Goal: Information Seeking & Learning: Learn about a topic

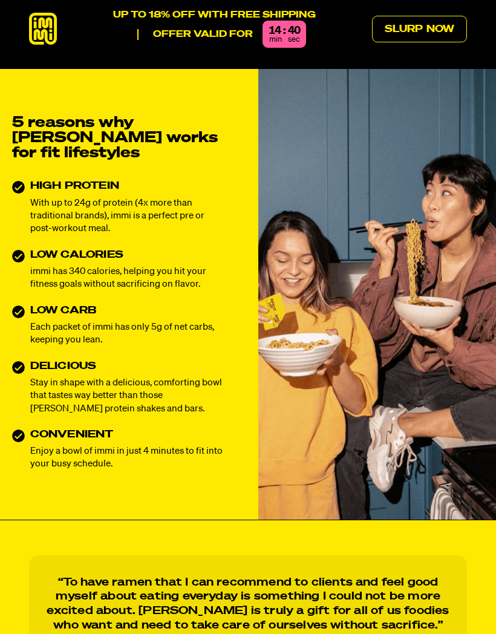
scroll to position [380, 0]
click at [1, 469] on div "5 reasons why [PERSON_NAME] works for fit lifestyles HIGH PROTEIN With up to 24…" at bounding box center [119, 294] width 238 height 451
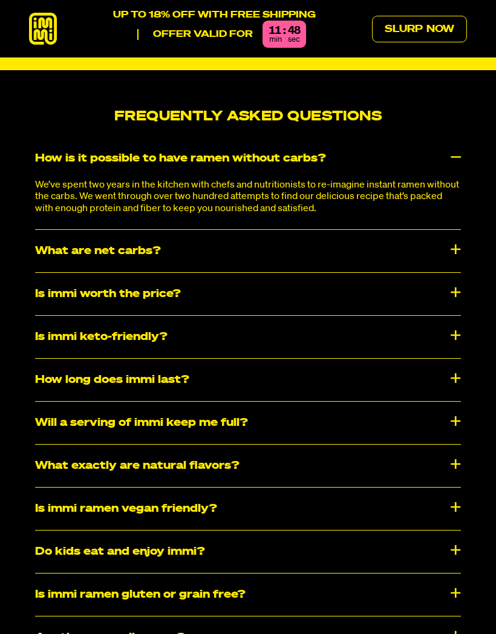
scroll to position [5268, 0]
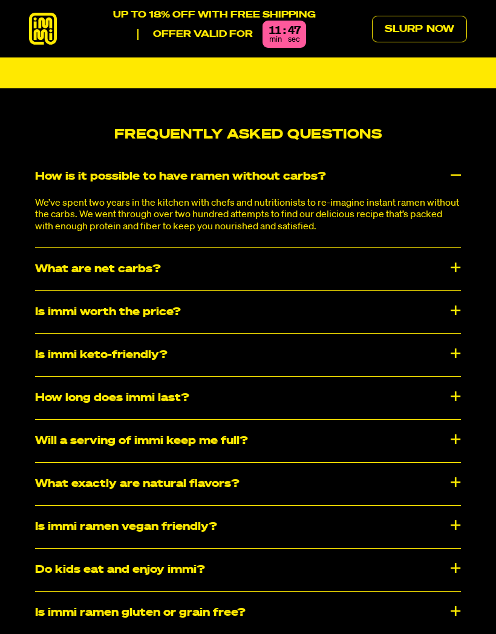
click at [58, 315] on div "Is immi worth the price?" at bounding box center [248, 312] width 426 height 42
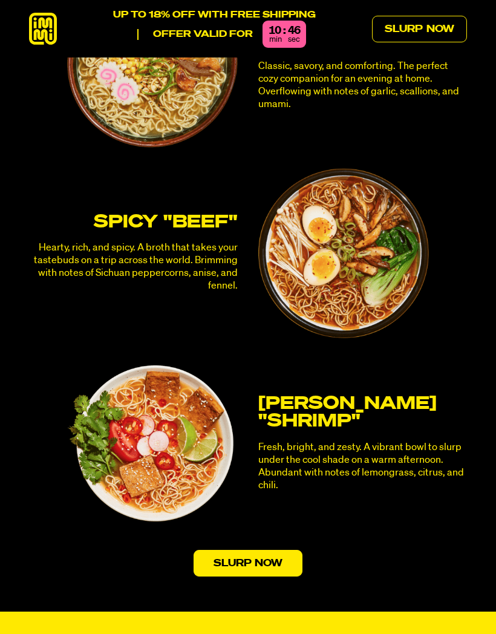
scroll to position [2806, 0]
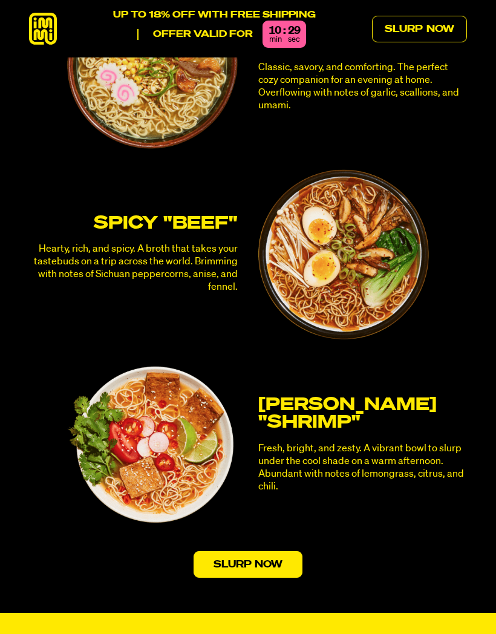
click at [46, 262] on p "Hearty, rich, and spicy. A broth that takes your tastebuds on a trip across the…" at bounding box center [133, 267] width 209 height 51
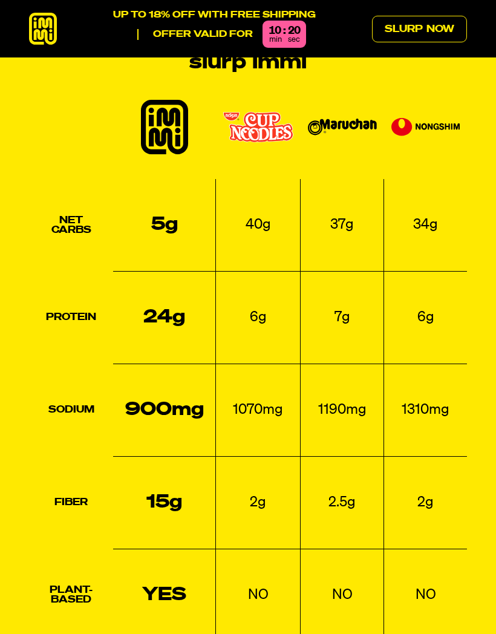
scroll to position [1147, 0]
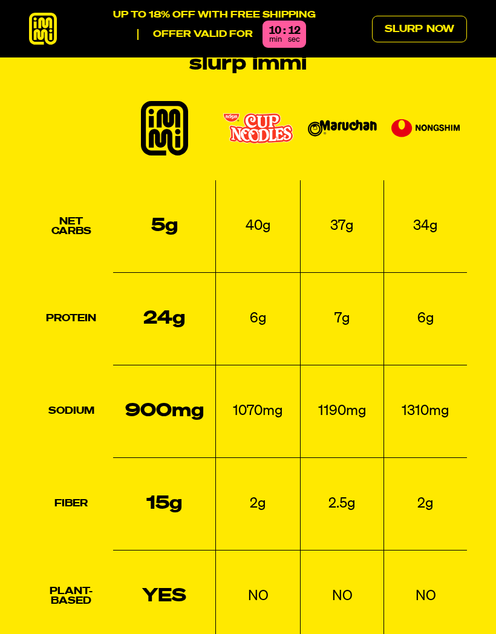
click at [494, 290] on div "Here's why you should slurp immi Net Carbs 5g 40g 37g 34g Protein 24g 6g 7g 6g …" at bounding box center [248, 375] width 496 height 684
click at [226, 563] on td "NO" at bounding box center [258, 596] width 85 height 93
click at [233, 593] on td "NO" at bounding box center [258, 596] width 85 height 93
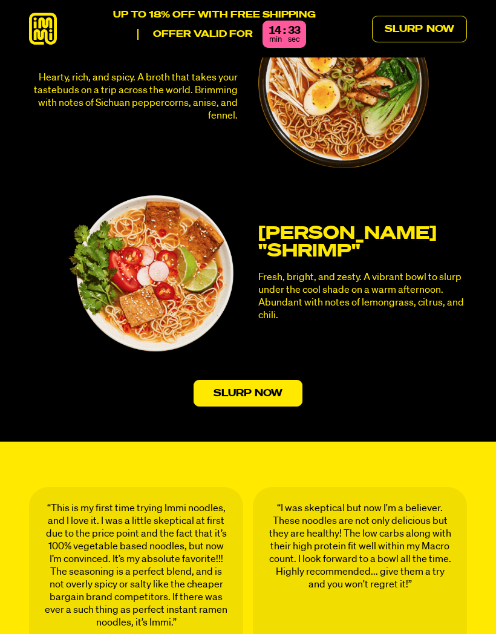
scroll to position [2976, 0]
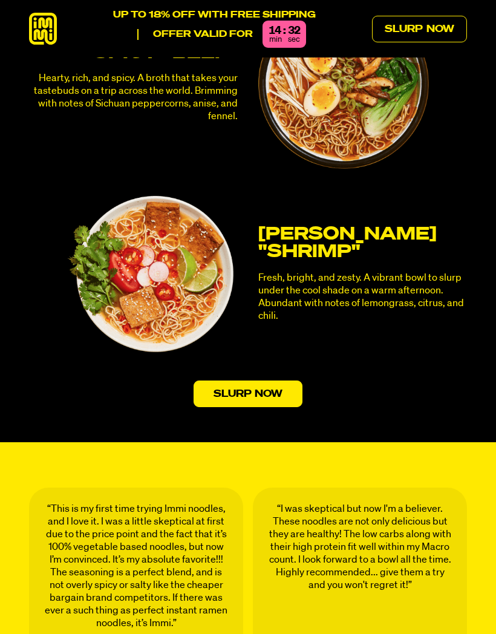
click at [219, 380] on link "Slurp Now" at bounding box center [247, 393] width 109 height 27
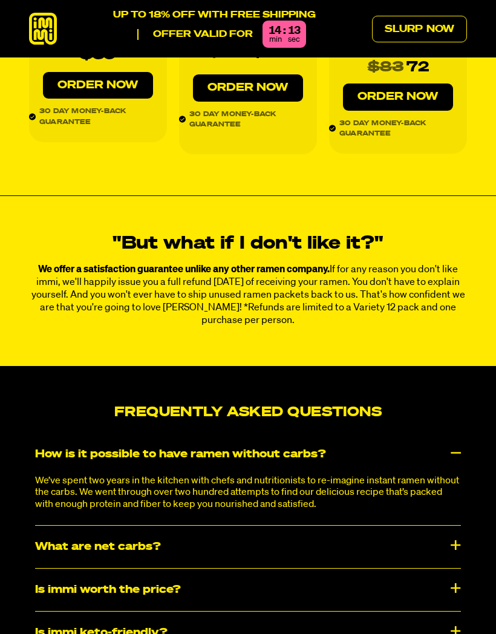
scroll to position [5012, 0]
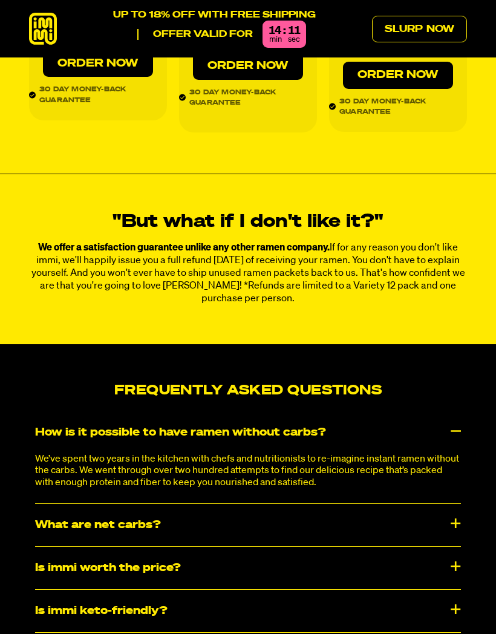
click at [72, 564] on div "Is immi worth the price?" at bounding box center [248, 568] width 426 height 42
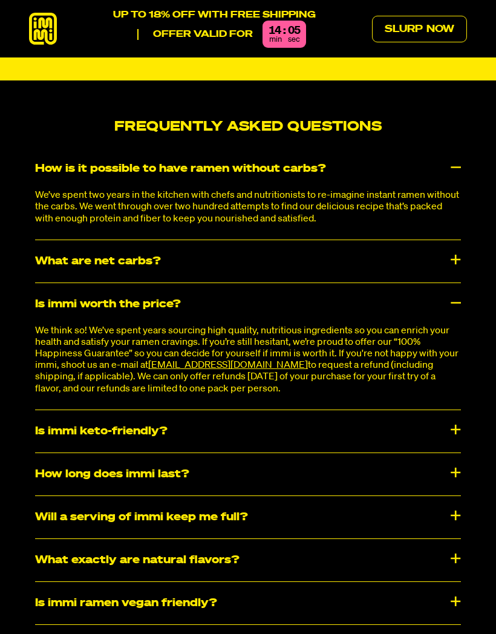
scroll to position [5276, 0]
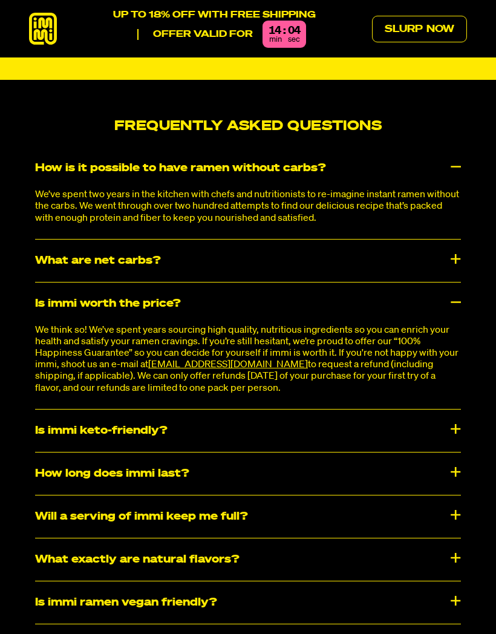
click at [54, 470] on div "How long does immi last?" at bounding box center [248, 473] width 426 height 42
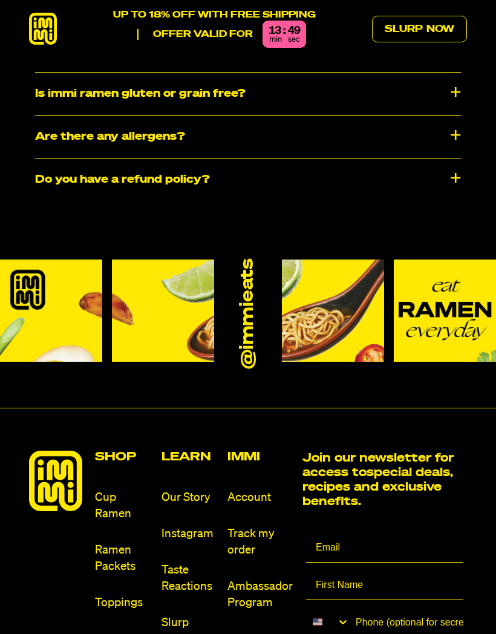
scroll to position [5909, 0]
